Goal: Find specific page/section: Find specific page/section

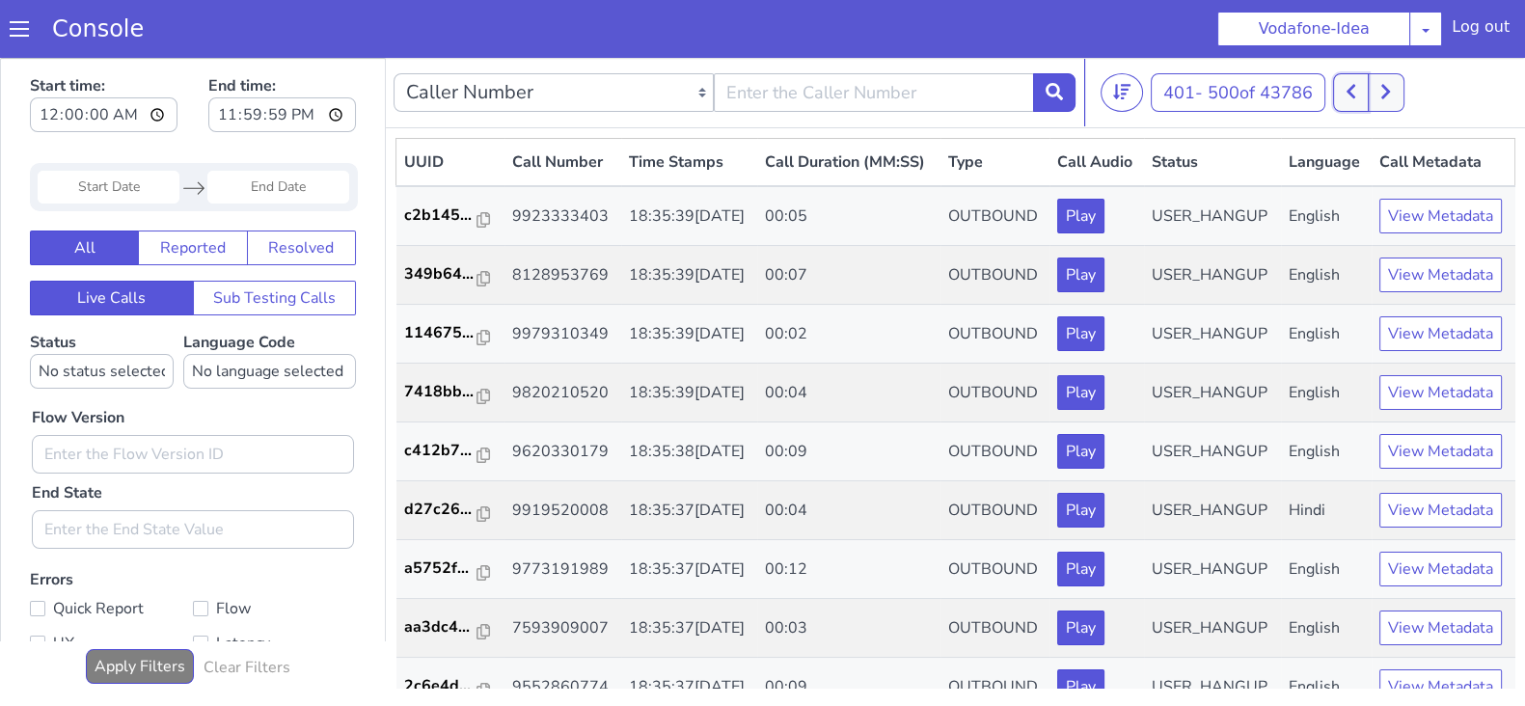
click at [1351, 100] on button at bounding box center [1351, 92] width 36 height 39
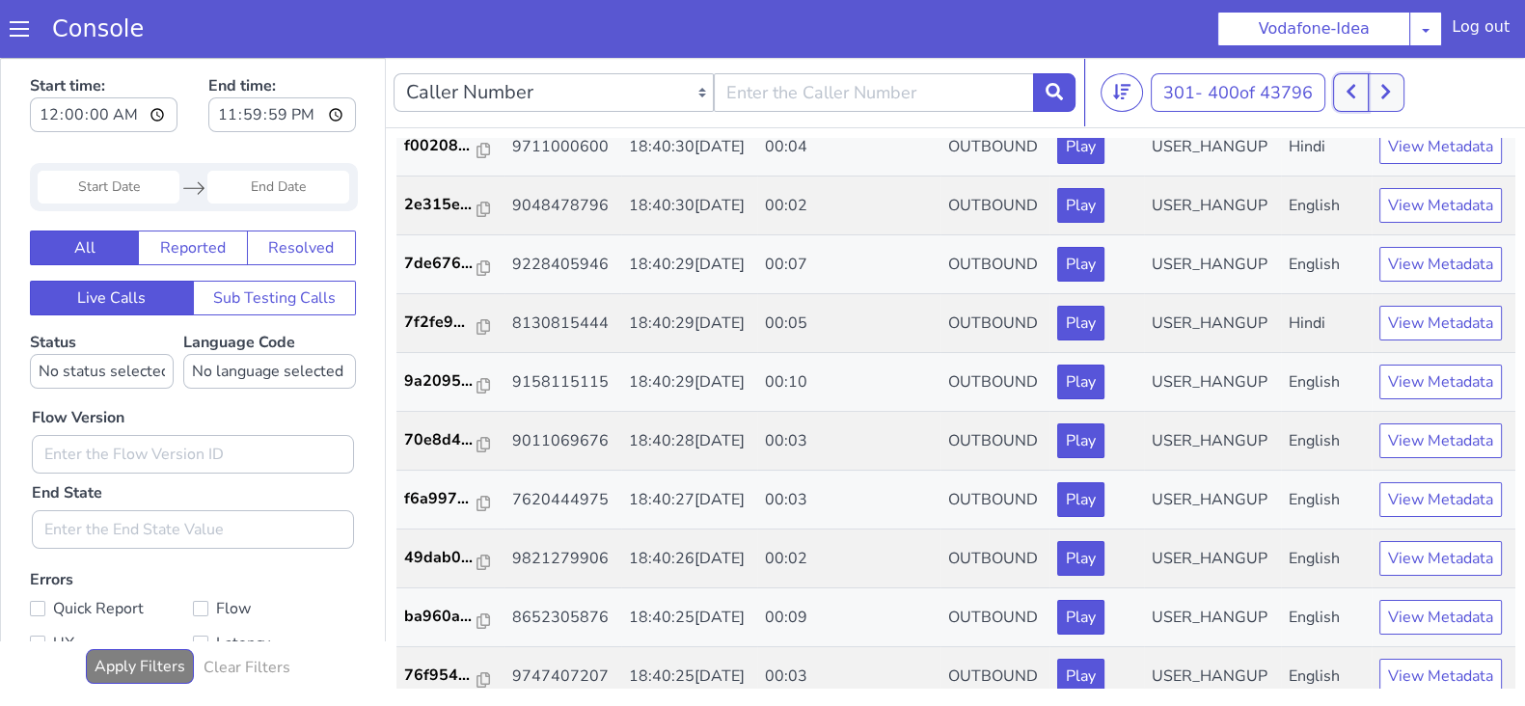
scroll to position [3719, 0]
click at [1402, 84] on button at bounding box center [1386, 92] width 36 height 39
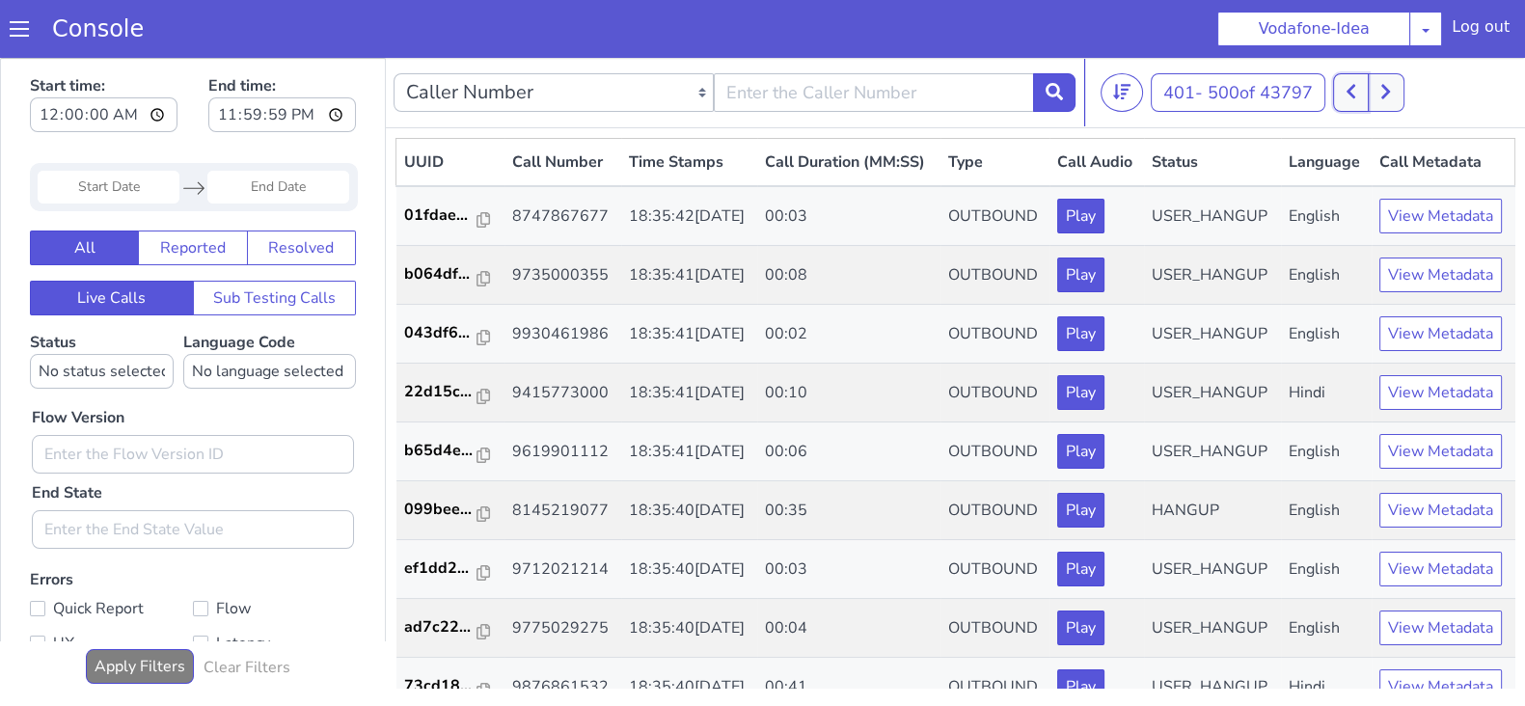
click at [1365, 93] on button at bounding box center [1351, 92] width 36 height 39
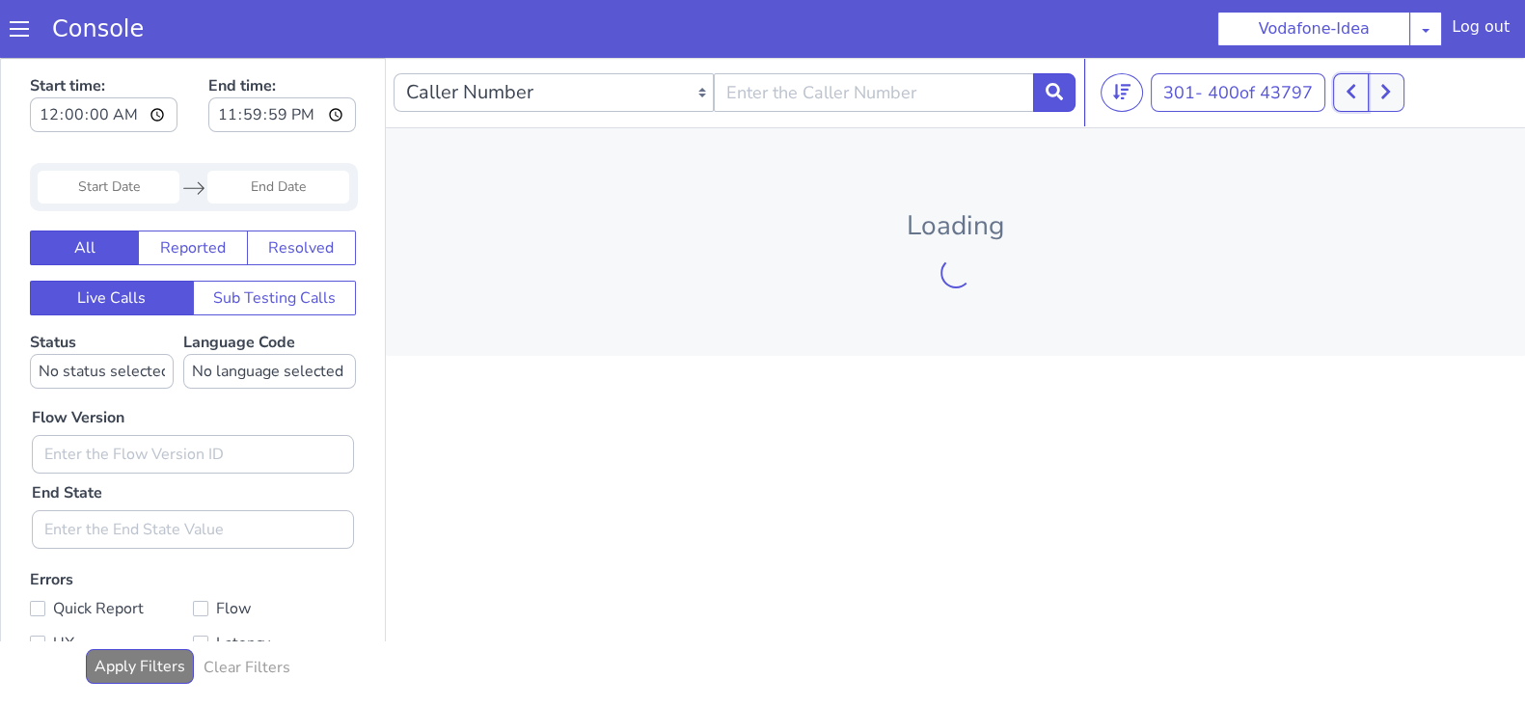
click at [1365, 93] on button at bounding box center [1351, 92] width 36 height 39
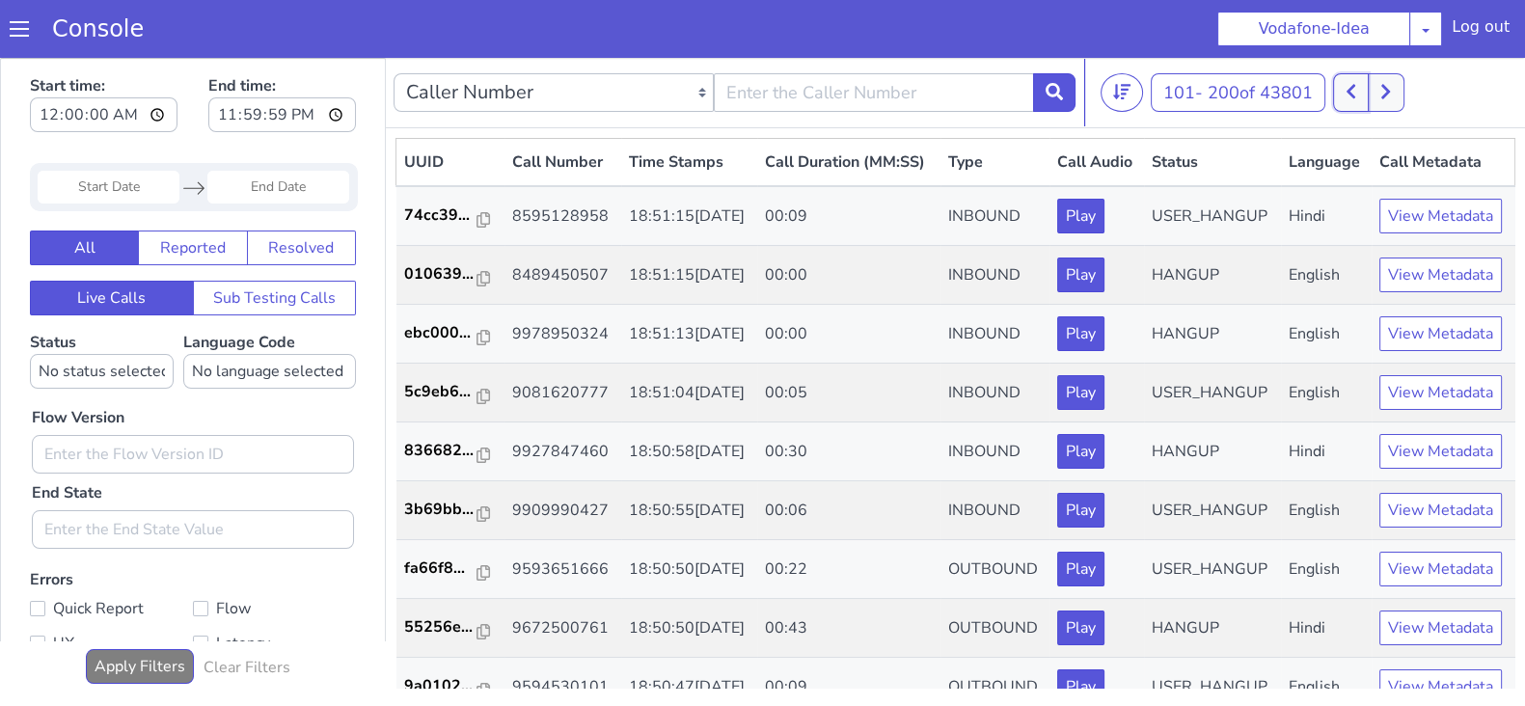
click at [1365, 93] on button at bounding box center [1351, 92] width 36 height 39
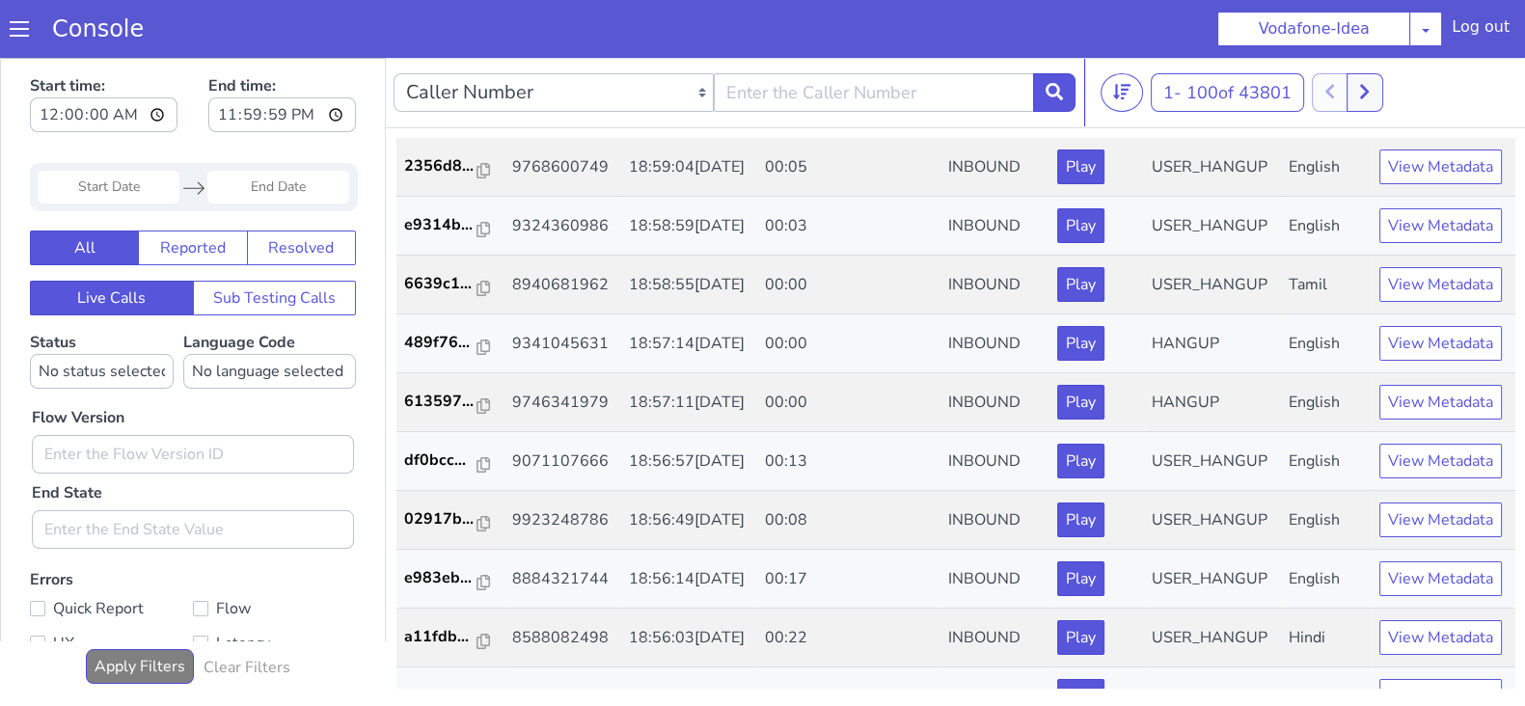
scroll to position [812, 0]
click at [1364, 94] on icon at bounding box center [1364, 91] width 11 height 17
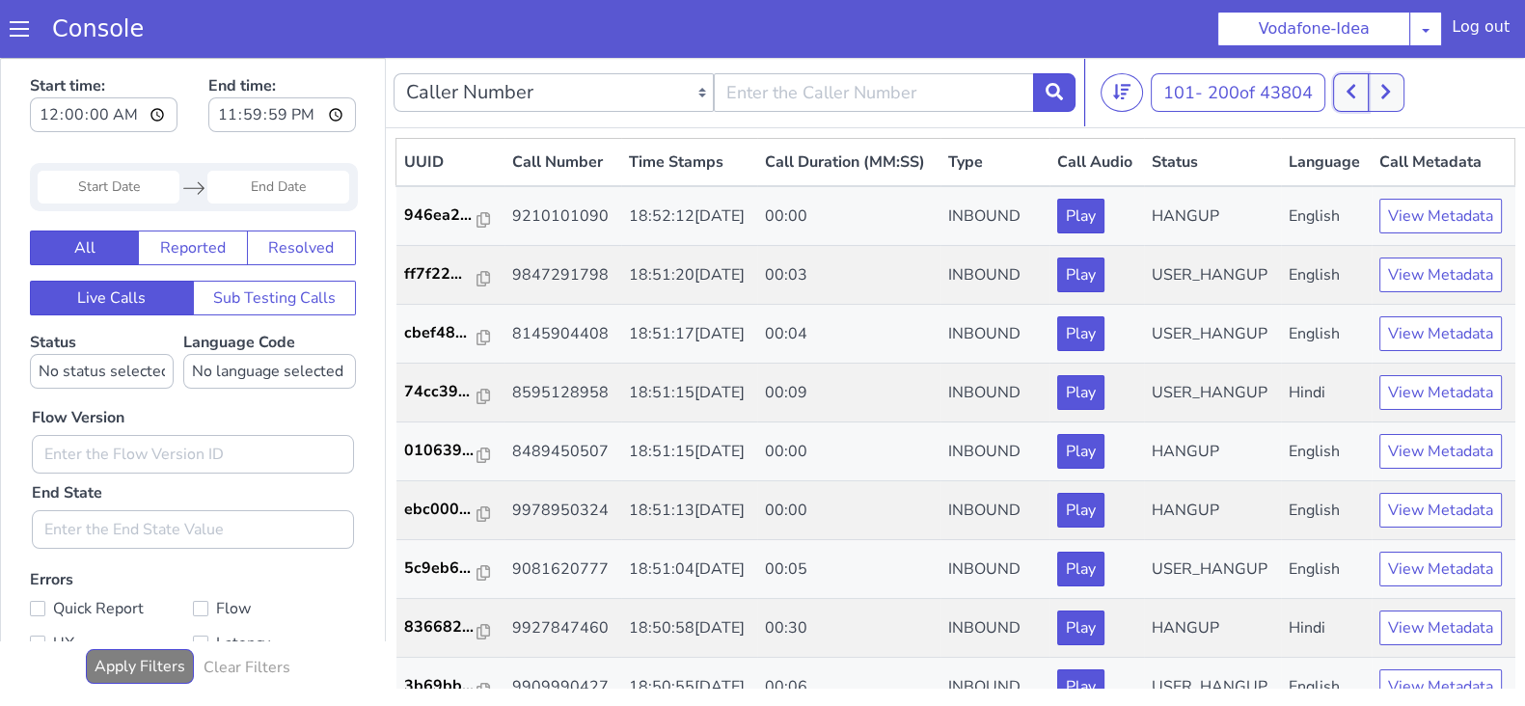
click at [1349, 95] on button at bounding box center [1351, 92] width 36 height 39
